Goal: Navigation & Orientation: Go to known website

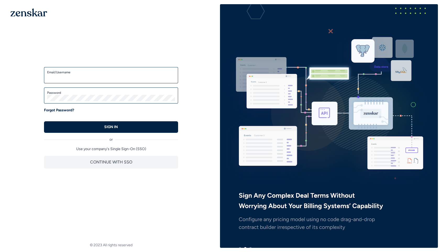
type input "**********"
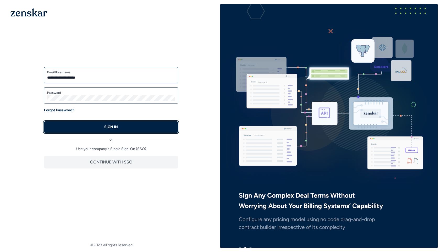
click at [100, 126] on button "SIGN IN" at bounding box center [111, 127] width 134 height 12
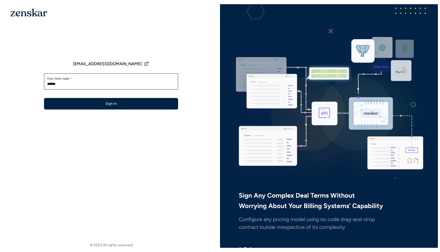
type input "******"
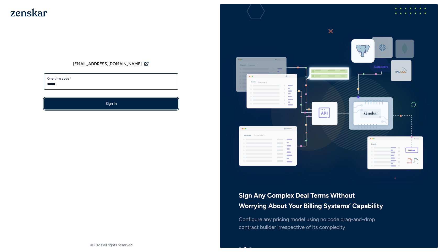
click at [88, 104] on button "Sign In" at bounding box center [111, 104] width 134 height 12
